Goal: Information Seeking & Learning: Learn about a topic

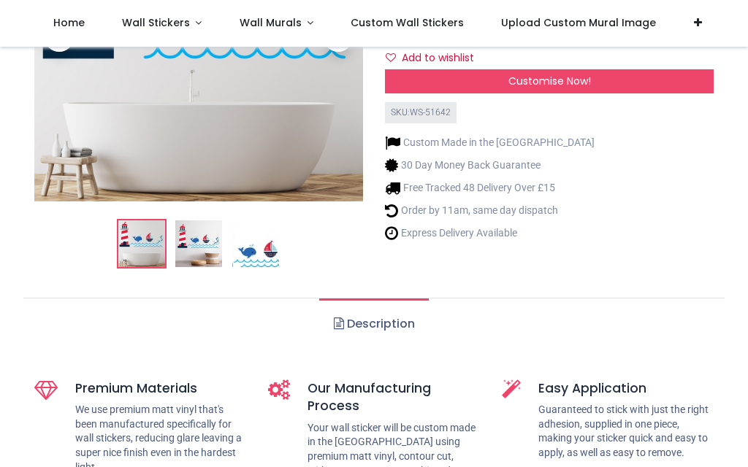
scroll to position [223, 0]
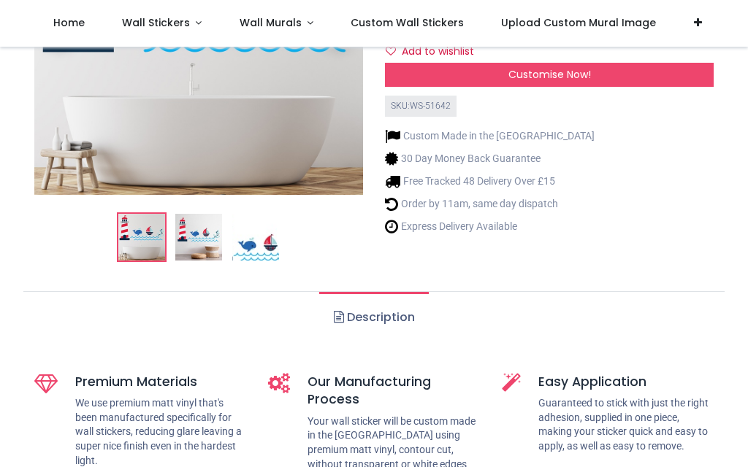
click at [198, 239] on img at bounding box center [198, 237] width 47 height 47
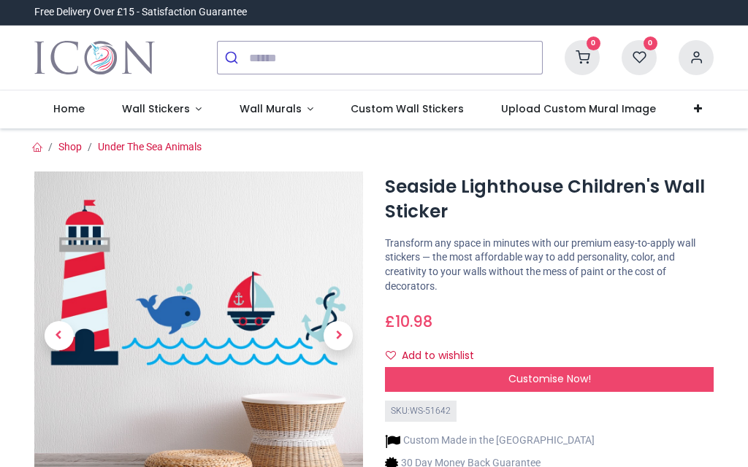
scroll to position [0, 0]
click at [168, 109] on span "Wall Stickers" at bounding box center [156, 109] width 68 height 15
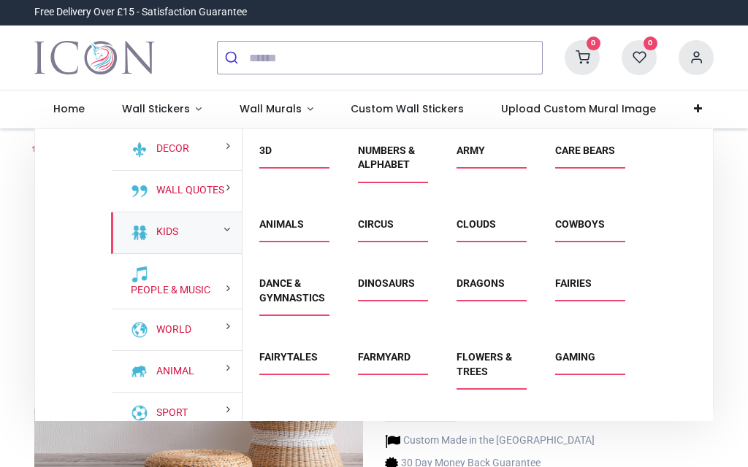
click at [168, 226] on link "Kids" at bounding box center [164, 232] width 28 height 15
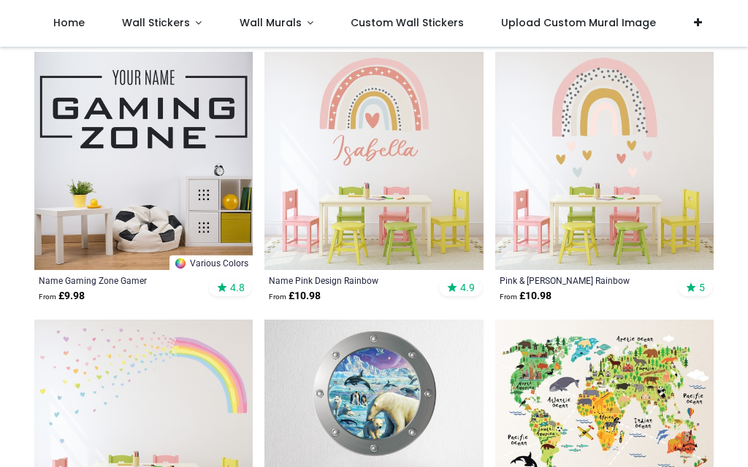
scroll to position [366, 0]
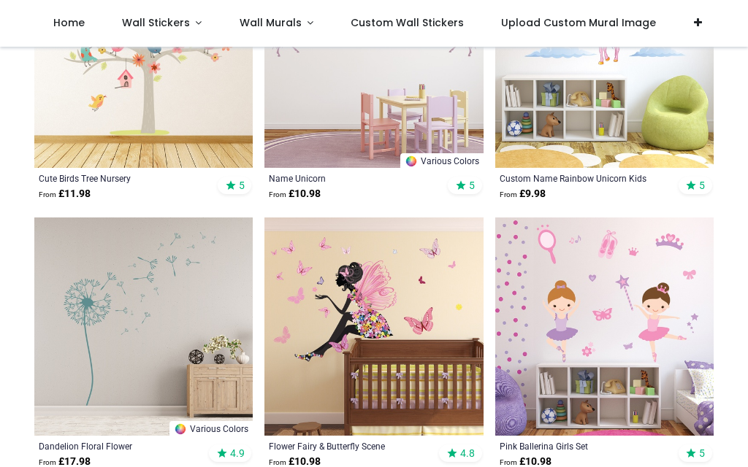
scroll to position [3437, 0]
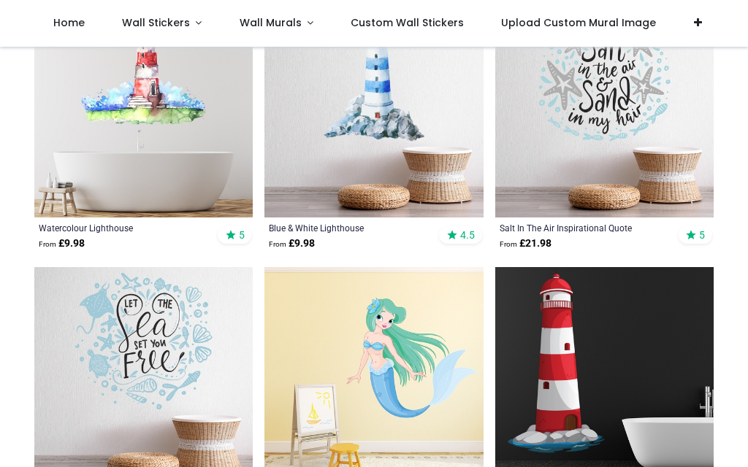
scroll to position [1935, 0]
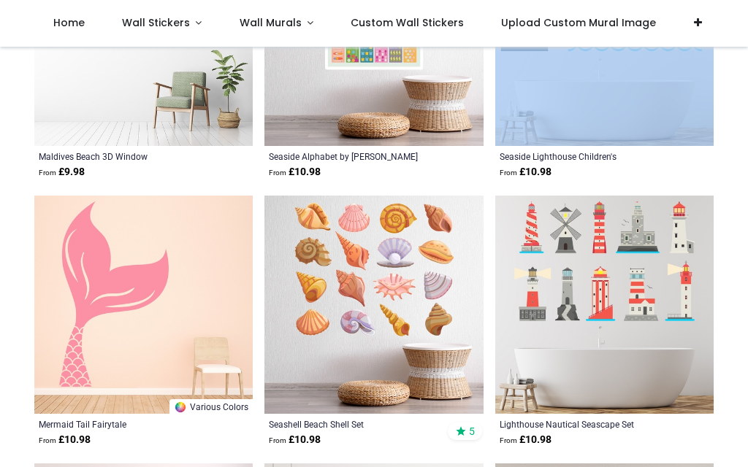
scroll to position [4151, 0]
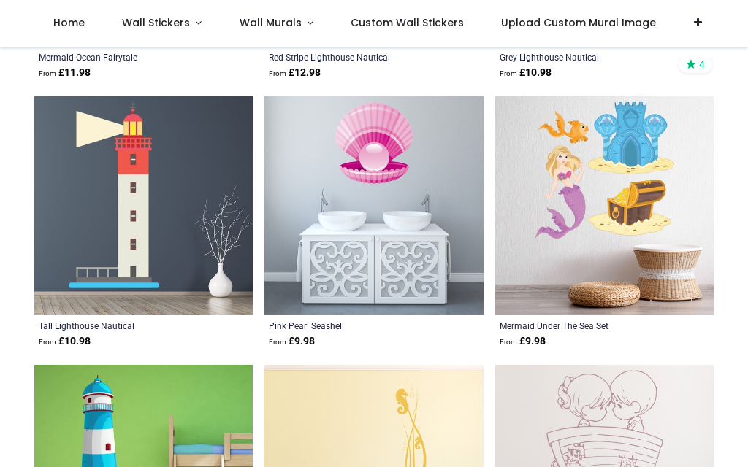
scroll to position [6933, 0]
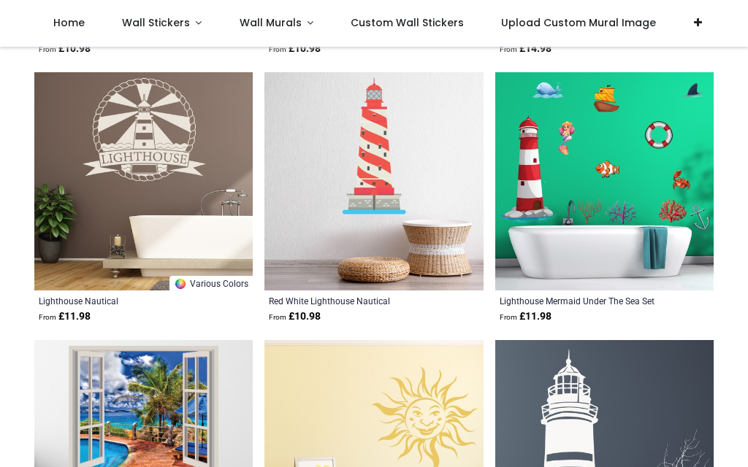
scroll to position [9115, 0]
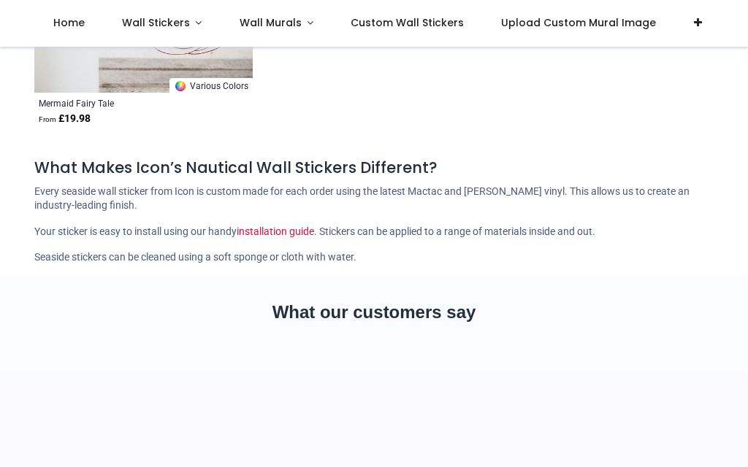
scroll to position [11714, 0]
